Goal: Task Accomplishment & Management: Use online tool/utility

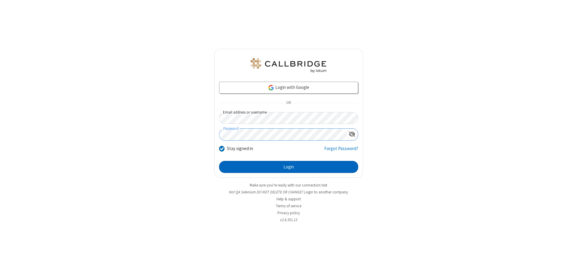
click at [289, 167] on button "Login" at bounding box center [288, 167] width 139 height 12
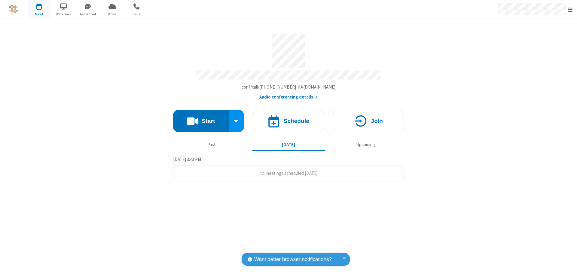
click at [201, 118] on button "Start" at bounding box center [201, 120] width 56 height 23
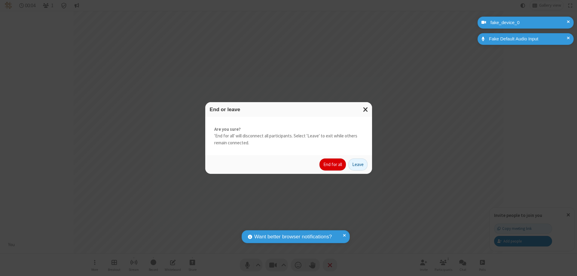
click at [333, 164] on button "End for all" at bounding box center [333, 164] width 26 height 12
